Goal: Transaction & Acquisition: Purchase product/service

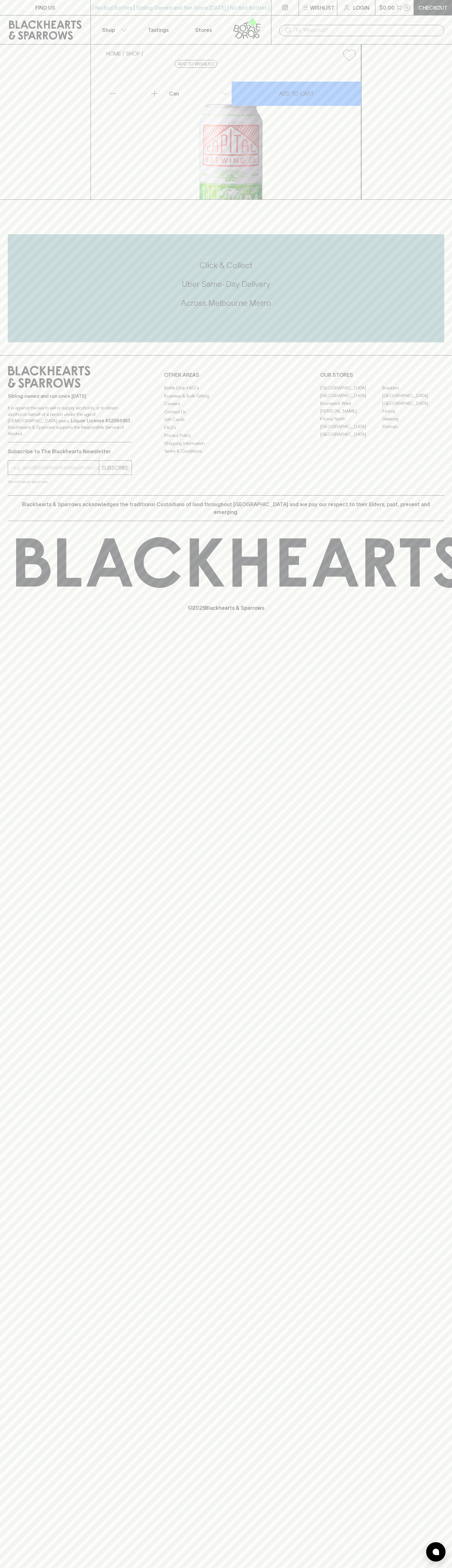
click at [336, 13] on button "Wishlist" at bounding box center [317, 7] width 38 height 15
click at [451, 593] on div at bounding box center [226, 784] width 452 height 1568
click at [83, 1567] on html "FIND US | No Bad Bottles | Sibling Owned and Run Since 2006 | No Bad Bottles | …" at bounding box center [226, 784] width 452 height 1568
click at [6, 1352] on div at bounding box center [226, 784] width 452 height 1568
